Goal: Check status: Check status

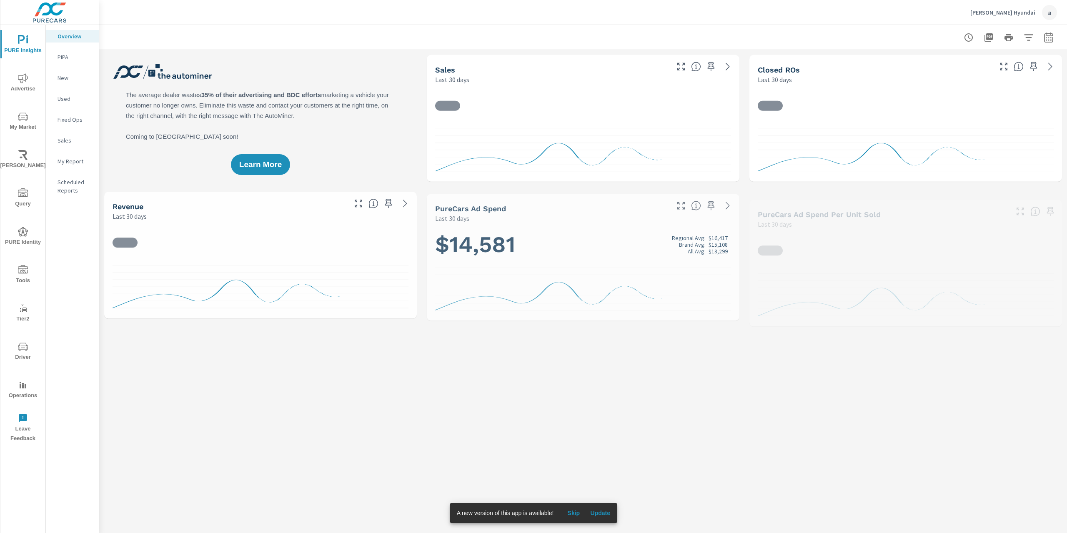
click at [599, 512] on span "Update" at bounding box center [600, 514] width 20 height 8
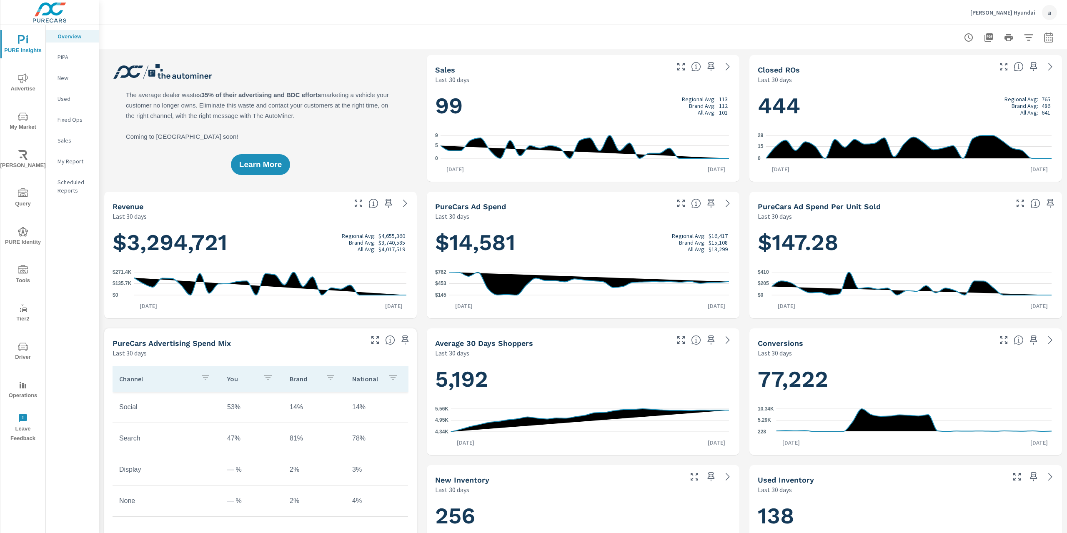
scroll to position [0, 0]
click at [1046, 40] on icon "button" at bounding box center [1048, 38] width 5 height 3
click at [955, 75] on select "Custom Yesterday Last week Last 7 days Last 14 days Last 30 days Last 45 days L…" at bounding box center [975, 72] width 83 height 17
click at [934, 64] on select "Custom Yesterday Last week Last 7 days Last 14 days Last 30 days Last 45 days L…" at bounding box center [975, 72] width 83 height 17
select select "Last month"
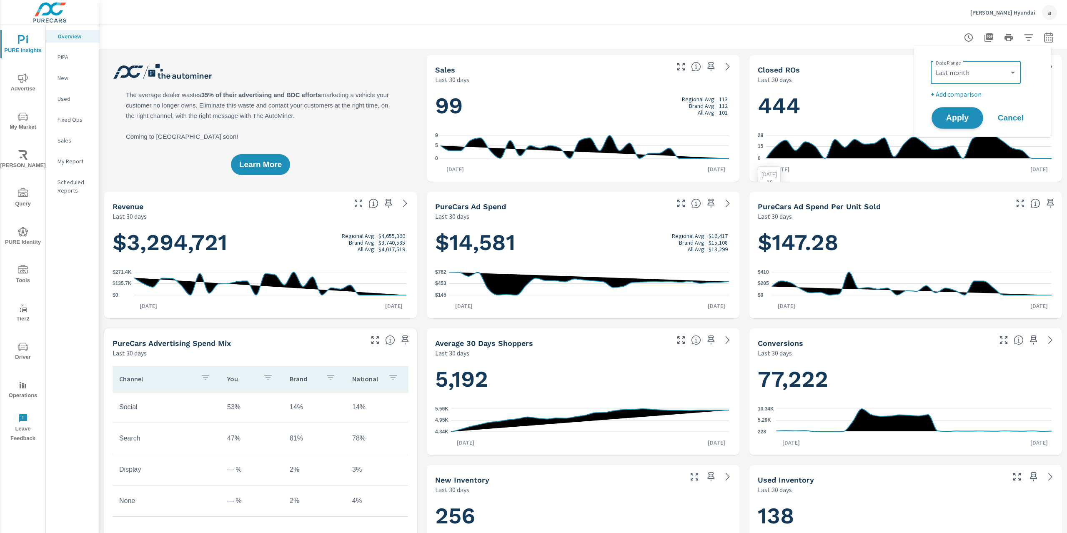
click at [958, 122] on span "Apply" at bounding box center [958, 118] width 34 height 8
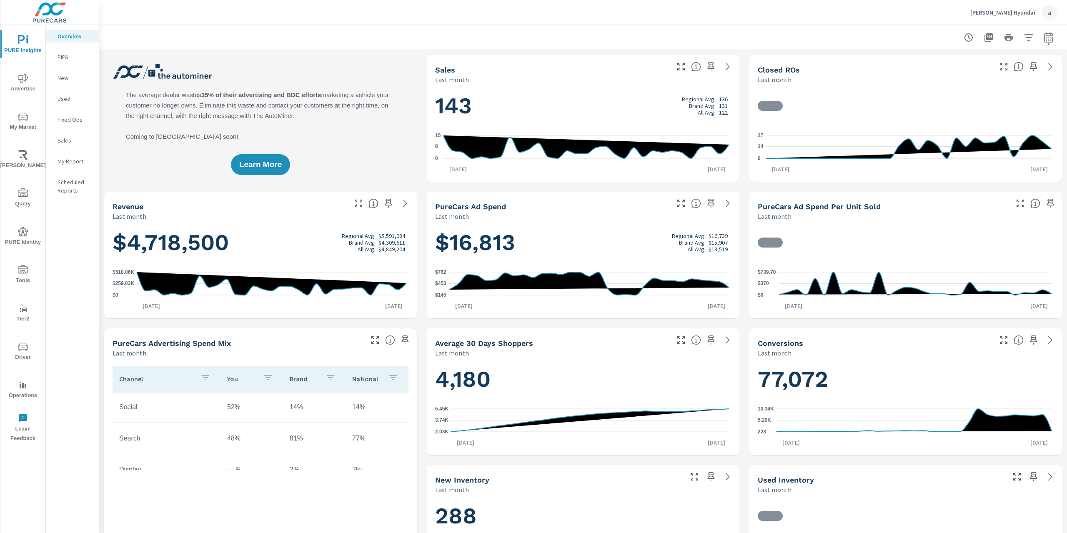
scroll to position [0, 0]
